Goal: Task Accomplishment & Management: Manage account settings

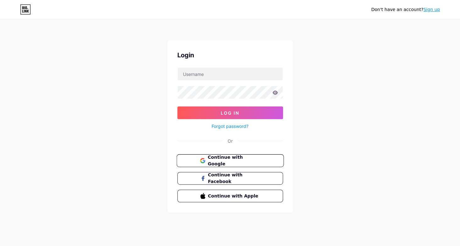
click at [237, 164] on button "Continue with Google" at bounding box center [229, 160] width 107 height 13
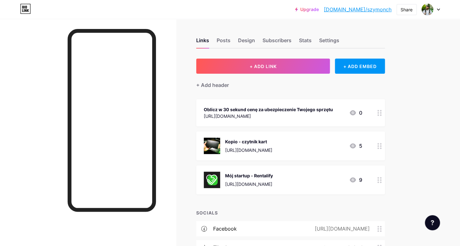
click at [376, 109] on div at bounding box center [379, 112] width 11 height 27
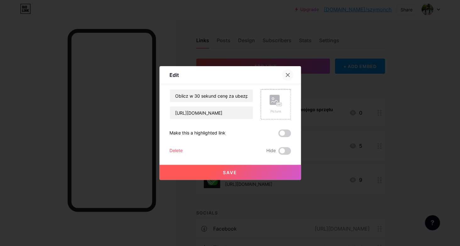
drag, startPoint x: 0, startPoint y: 0, endPoint x: 288, endPoint y: 74, distance: 296.9
click at [288, 74] on icon at bounding box center [287, 74] width 5 height 5
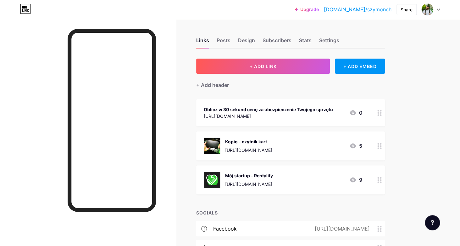
click at [365, 133] on div "Kopio - czytnik kart [URL][DOMAIN_NAME] 5" at bounding box center [290, 145] width 189 height 29
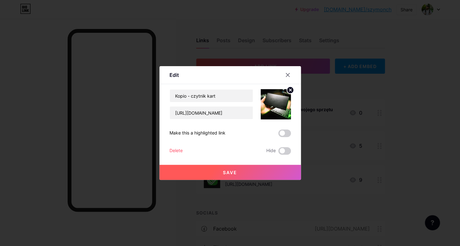
click at [286, 71] on div at bounding box center [287, 74] width 11 height 11
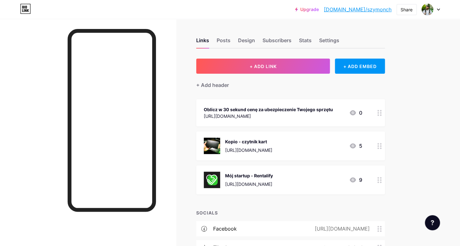
drag, startPoint x: 288, startPoint y: 74, endPoint x: 373, endPoint y: 137, distance: 106.8
click at [373, 137] on div "Kopio - czytnik kart [URL][DOMAIN_NAME] 5" at bounding box center [290, 145] width 189 height 29
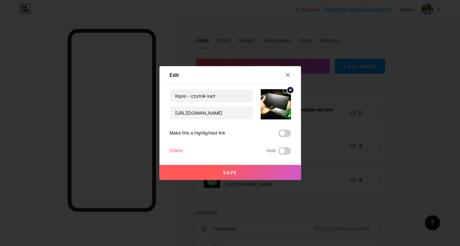
drag, startPoint x: 373, startPoint y: 137, endPoint x: 179, endPoint y: 151, distance: 195.0
click at [179, 151] on div "Delete" at bounding box center [175, 151] width 13 height 8
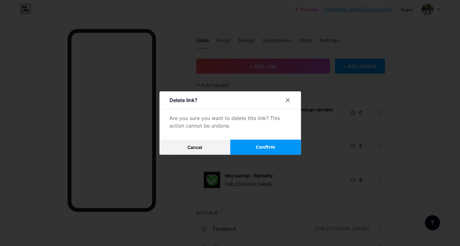
click at [259, 148] on span "Confirm" at bounding box center [265, 147] width 19 height 7
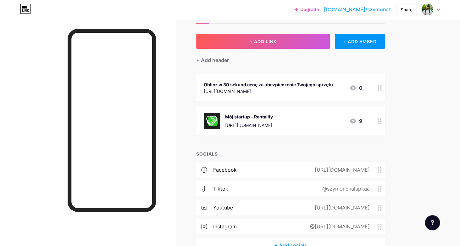
scroll to position [30, 0]
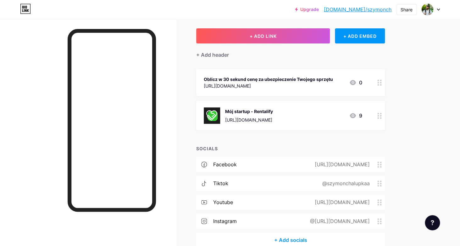
drag, startPoint x: 179, startPoint y: 151, endPoint x: 378, endPoint y: 114, distance: 202.5
click at [378, 115] on circle at bounding box center [378, 116] width 2 height 2
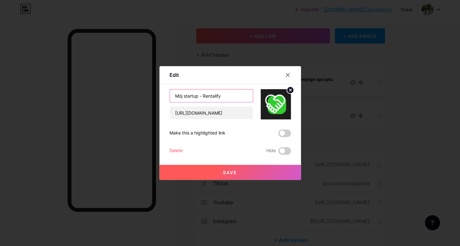
drag, startPoint x: 378, startPoint y: 114, endPoint x: 229, endPoint y: 93, distance: 150.8
click at [229, 93] on input "Mój startup - Rentalify" at bounding box center [211, 95] width 83 height 13
type input "Dołącz"
type input "Dołącz do challenge!"
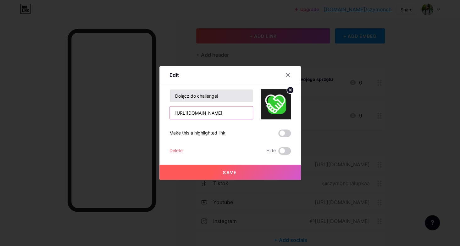
paste input "filmujemy-challenge"
type input "[URL][DOMAIN_NAME]"
click at [285, 134] on span at bounding box center [284, 133] width 13 height 8
click at [278, 135] on input "checkbox" at bounding box center [278, 135] width 0 height 0
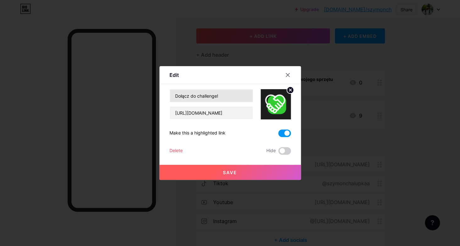
click at [218, 175] on button "Save" at bounding box center [229, 171] width 141 height 15
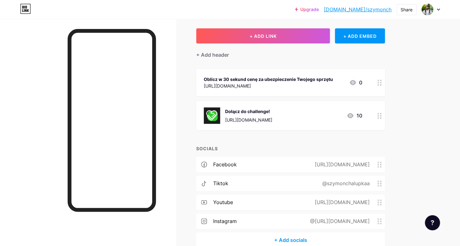
drag, startPoint x: 229, startPoint y: 93, endPoint x: 378, endPoint y: 113, distance: 150.1
click at [378, 113] on icon at bounding box center [379, 116] width 4 height 6
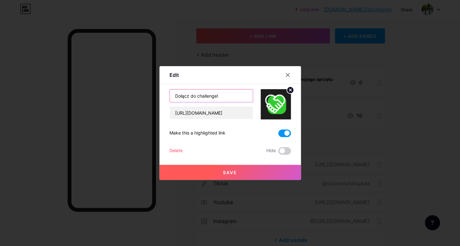
drag, startPoint x: 378, startPoint y: 113, endPoint x: 218, endPoint y: 94, distance: 160.6
click at [218, 94] on input "Dołącz do challenge!" at bounding box center [211, 95] width 83 height 13
type input "Zostań"
type input "Zostań najlepszym filmowcem lub montażstą!"
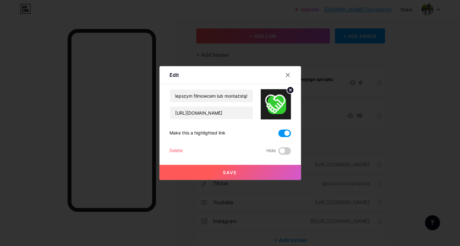
drag, startPoint x: 218, startPoint y: 94, endPoint x: 220, endPoint y: 166, distance: 72.6
click at [220, 166] on button "Save" at bounding box center [229, 171] width 141 height 15
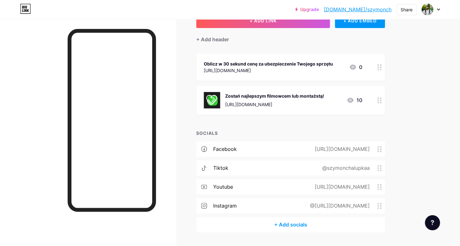
scroll to position [44, 0]
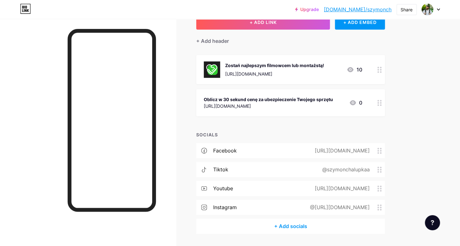
click at [440, 57] on div "Upgrade [DOMAIN_NAME]/szymon... [DOMAIN_NAME]/szymonch Share Switch accounts [P…" at bounding box center [230, 110] width 460 height 309
click at [401, 97] on div "Links Posts Design Subscribers Stats Settings + ADD LINK + ADD EMBED + Add head…" at bounding box center [205, 120] width 411 height 290
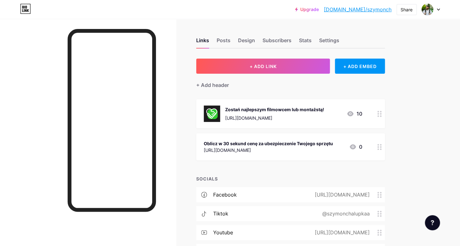
click at [223, 42] on div "Posts" at bounding box center [224, 41] width 14 height 11
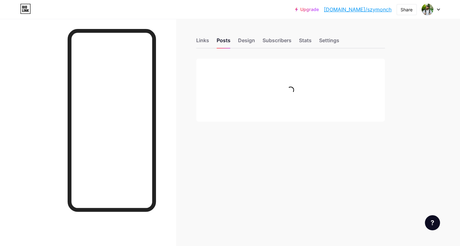
click at [203, 41] on div "Links" at bounding box center [202, 41] width 13 height 11
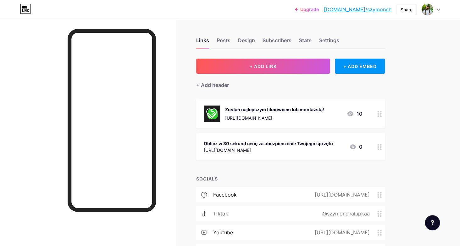
drag, startPoint x: 383, startPoint y: 99, endPoint x: 376, endPoint y: 112, distance: 14.8
click at [376, 112] on div at bounding box center [379, 113] width 11 height 29
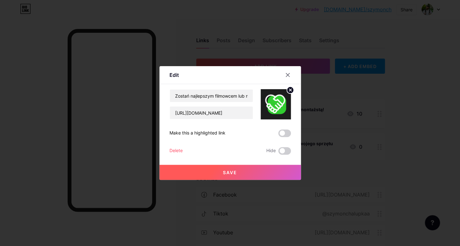
drag, startPoint x: 376, startPoint y: 112, endPoint x: 230, endPoint y: 168, distance: 156.3
click at [230, 168] on button "Save" at bounding box center [229, 171] width 141 height 15
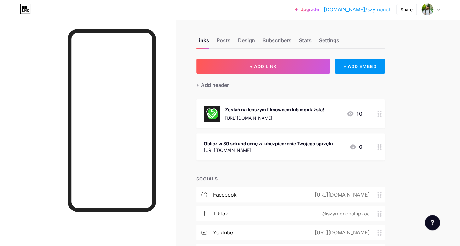
click at [411, 95] on div "Upgrade [DOMAIN_NAME]/szymon... [DOMAIN_NAME]/szymonch Share Switch accounts [P…" at bounding box center [230, 154] width 460 height 309
drag, startPoint x: 230, startPoint y: 168, endPoint x: 306, endPoint y: 40, distance: 149.2
click at [306, 40] on div "Stats" at bounding box center [305, 41] width 13 height 11
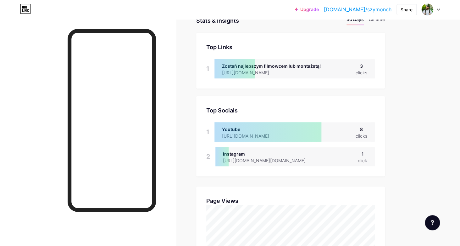
scroll to position [57, 0]
